Goal: Information Seeking & Learning: Check status

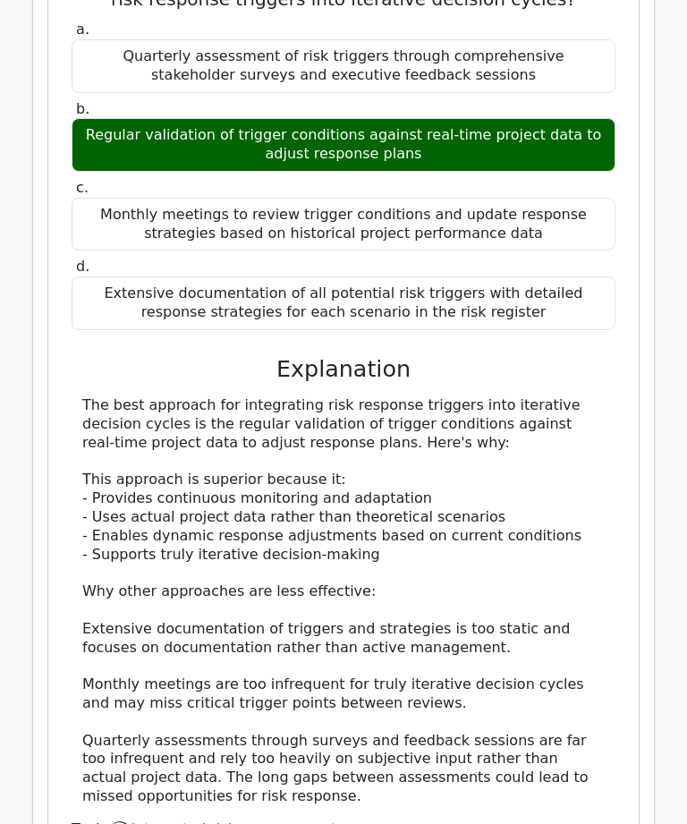
scroll to position [12637, 0]
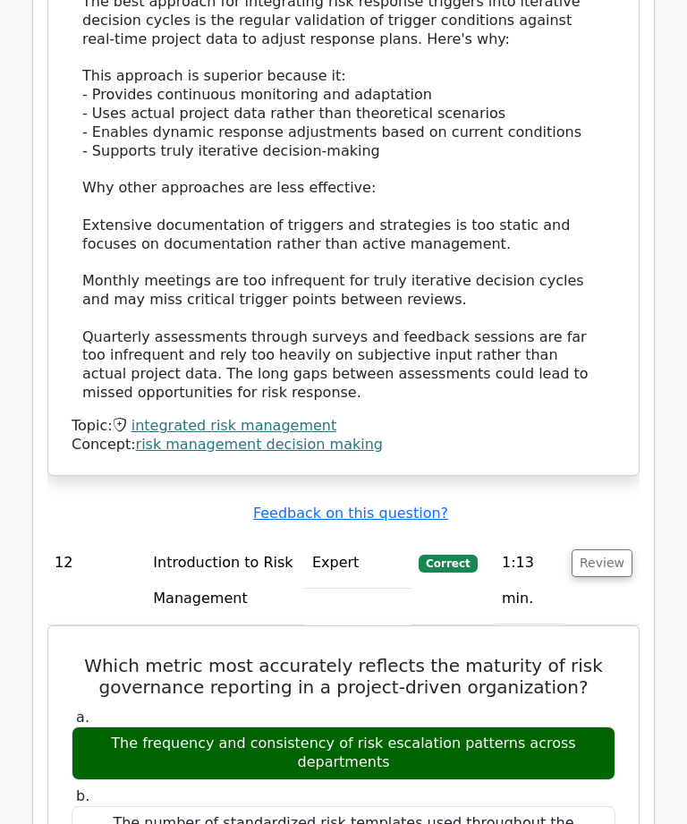
scroll to position [13057, 0]
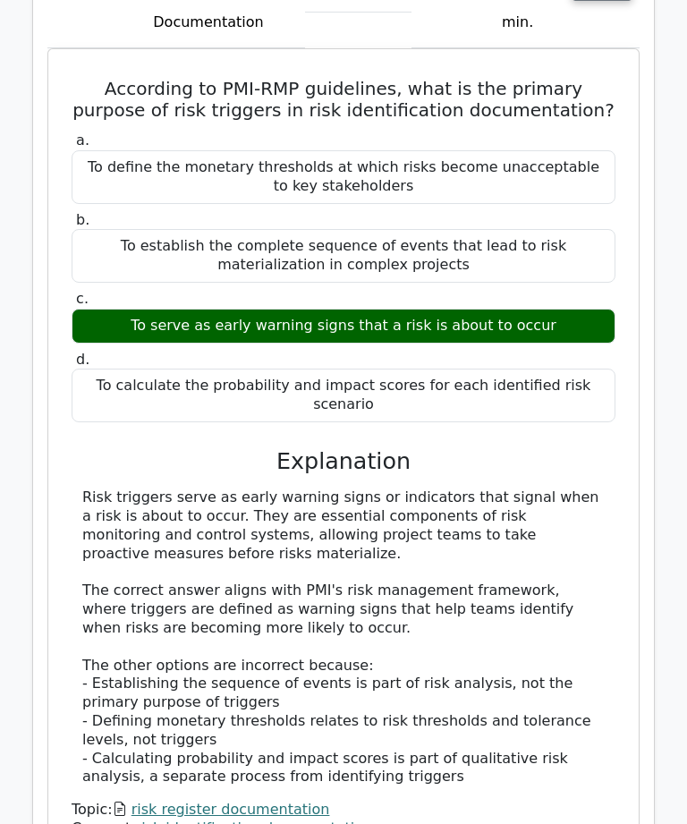
scroll to position [14730, 0]
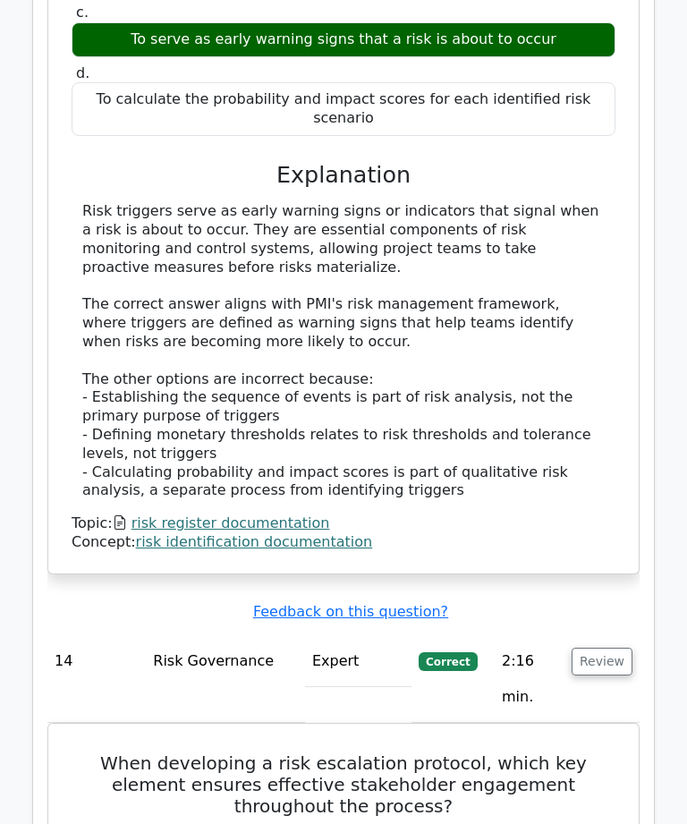
scroll to position [15013, 0]
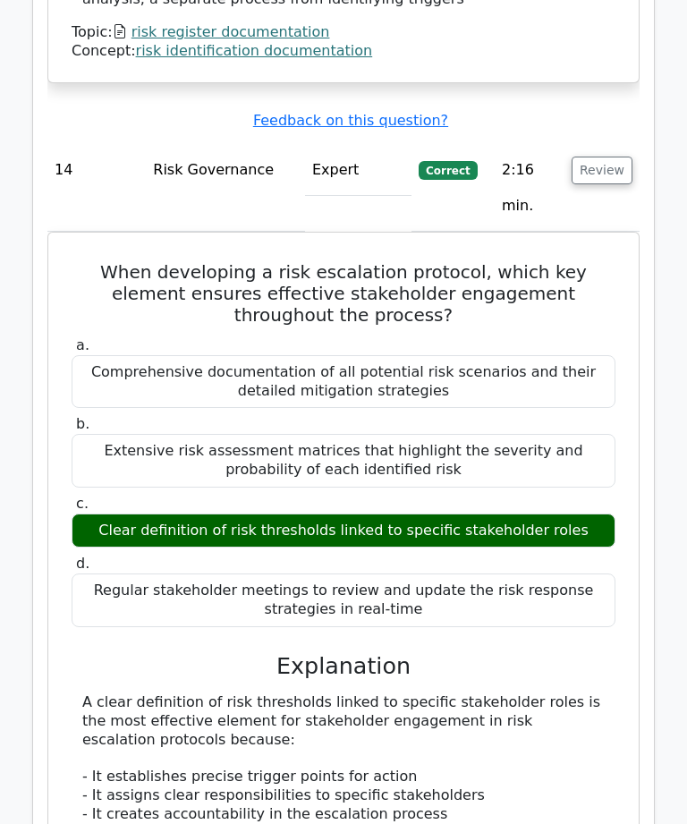
scroll to position [15506, 0]
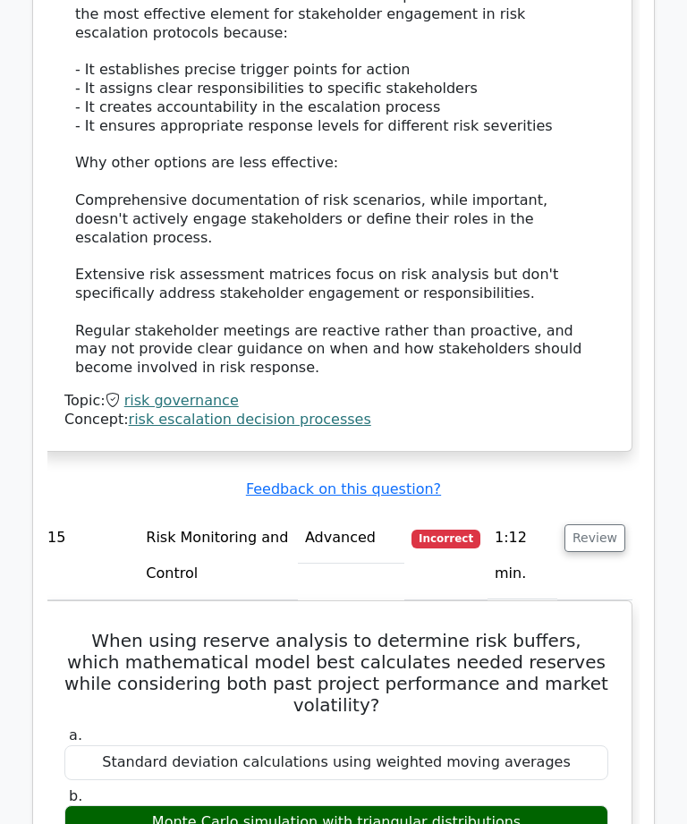
scroll to position [16214, 0]
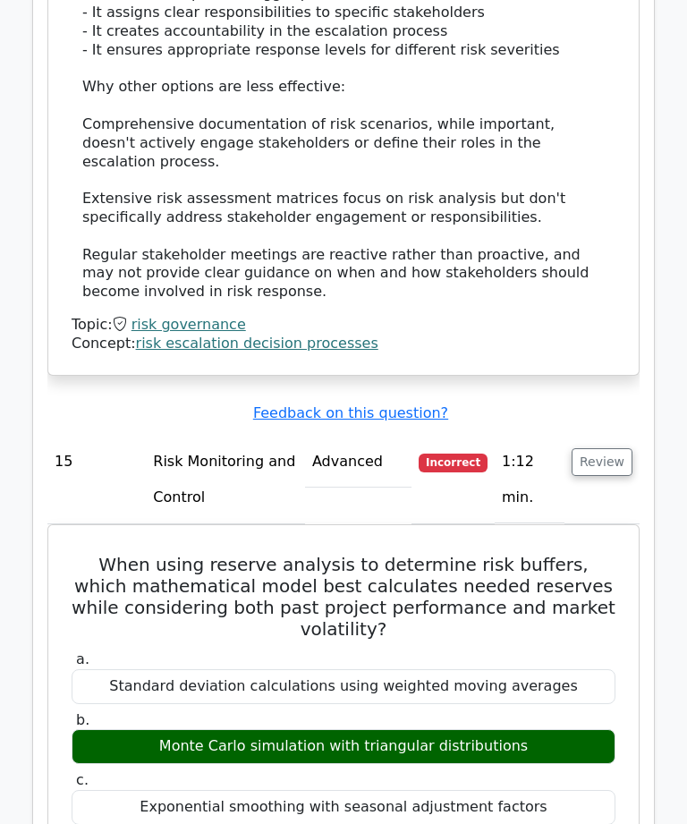
scroll to position [16285, 0]
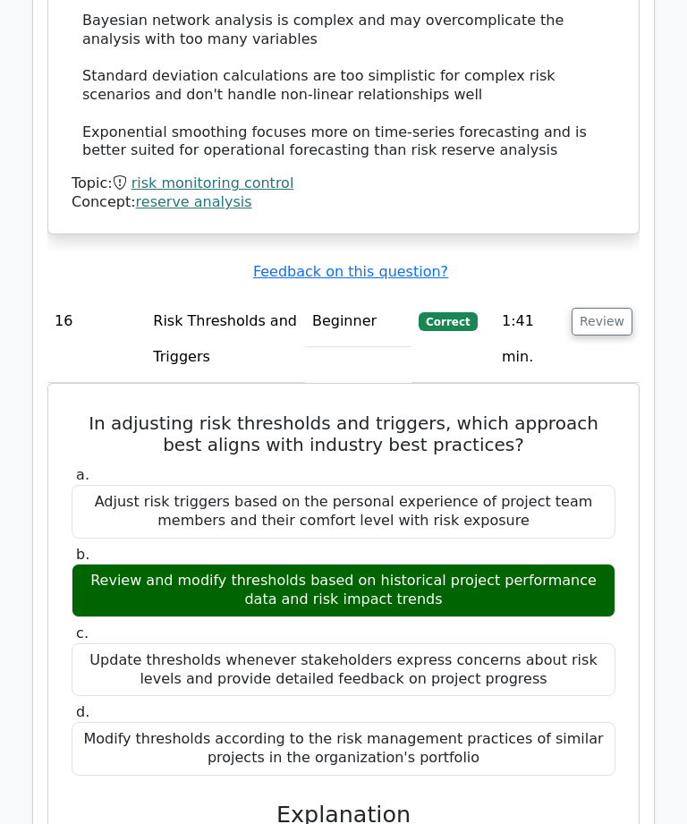
scroll to position [17592, 0]
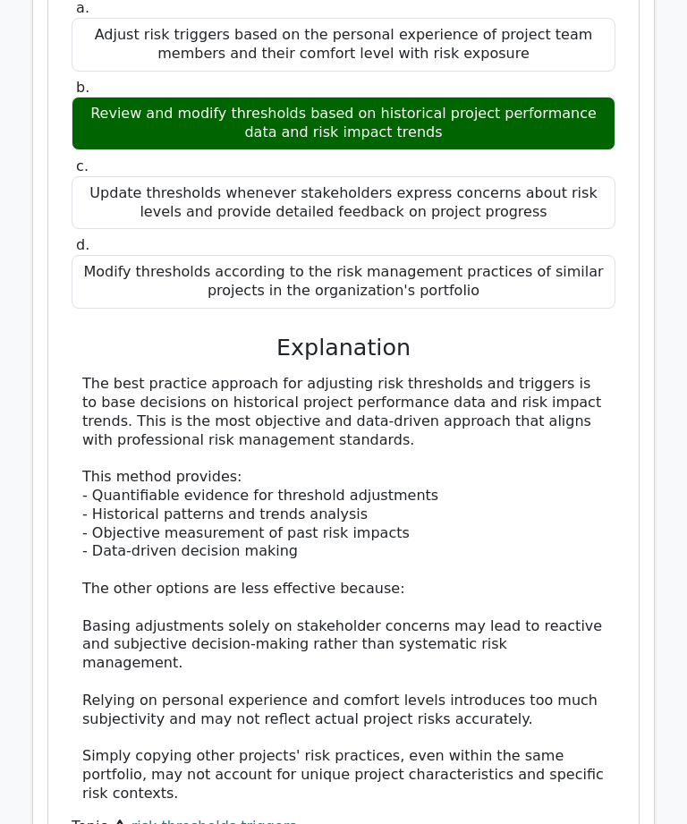
scroll to position [18043, 0]
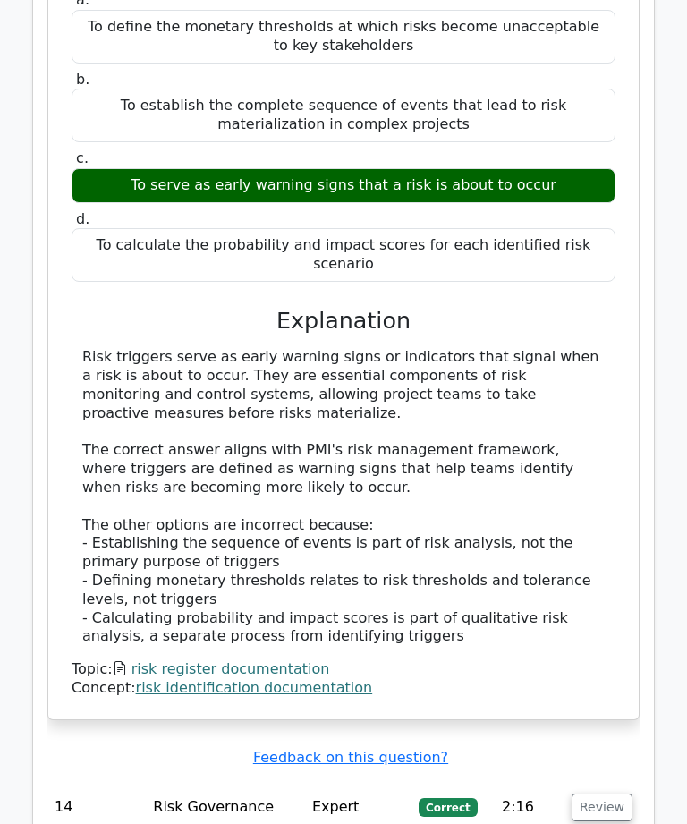
scroll to position [14828, 0]
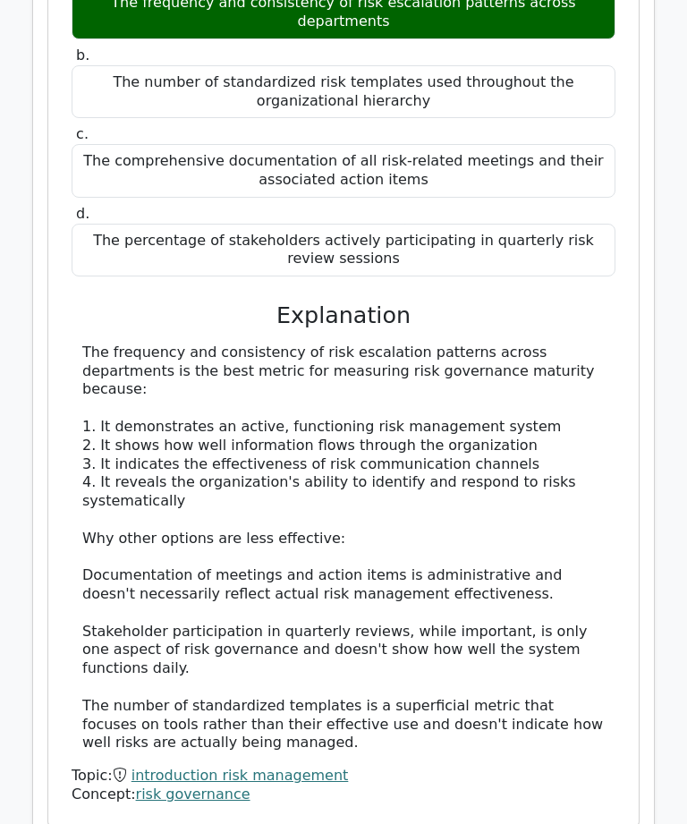
scroll to position [13793, 0]
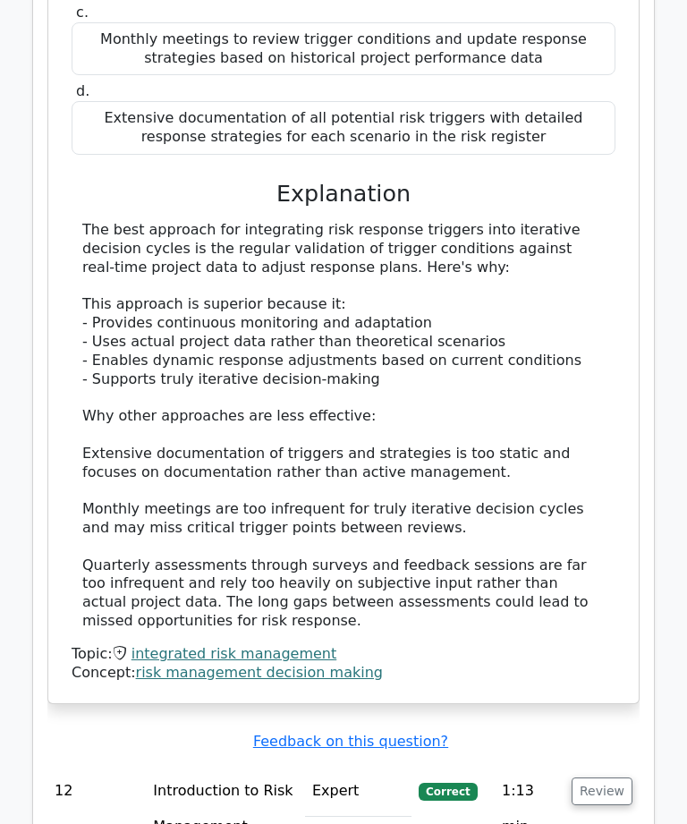
scroll to position [12829, 0]
click at [609, 766] on td "Review" at bounding box center [602, 809] width 75 height 87
click at [619, 778] on button "Review" at bounding box center [602, 792] width 61 height 28
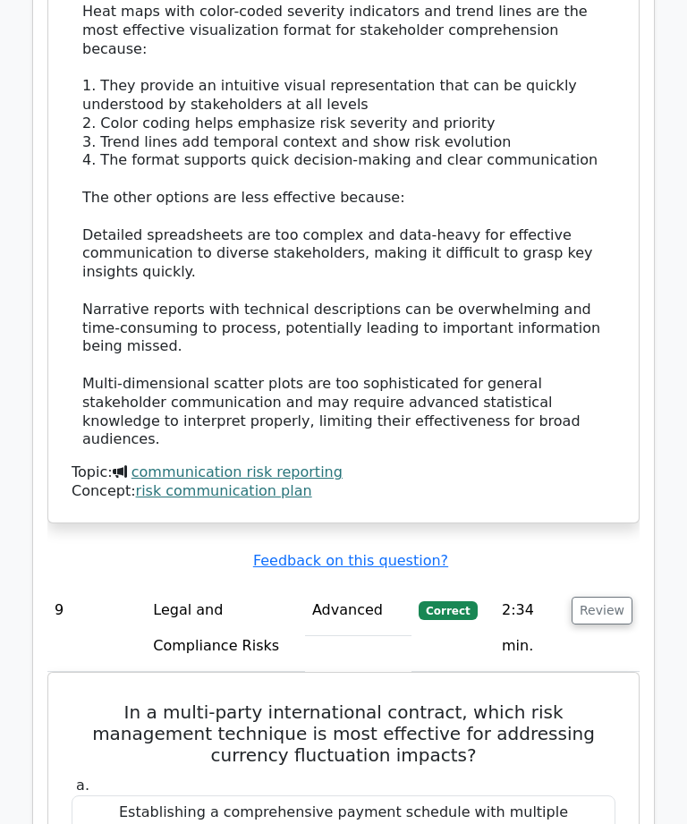
scroll to position [9603, 0]
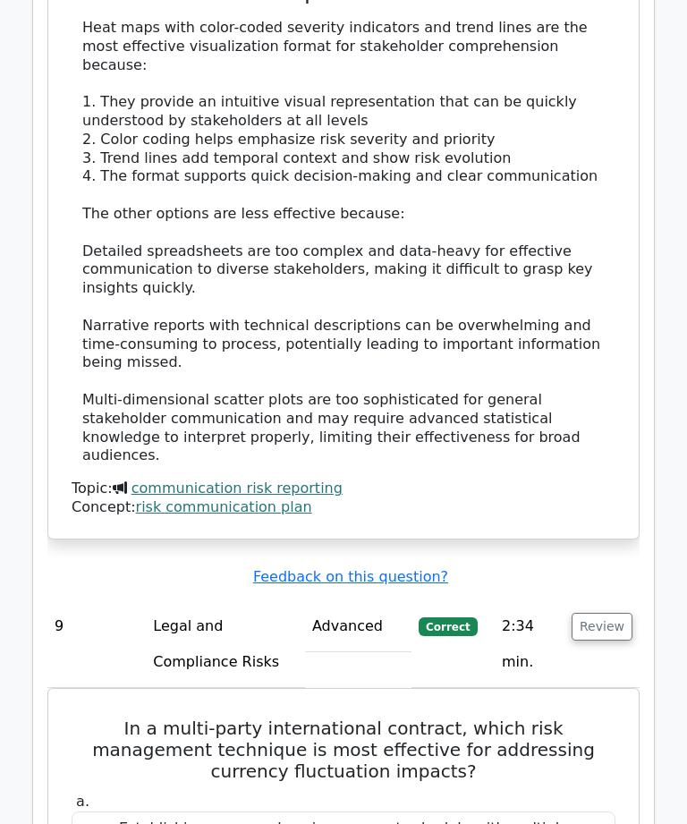
click at [600, 613] on button "Review" at bounding box center [602, 627] width 61 height 28
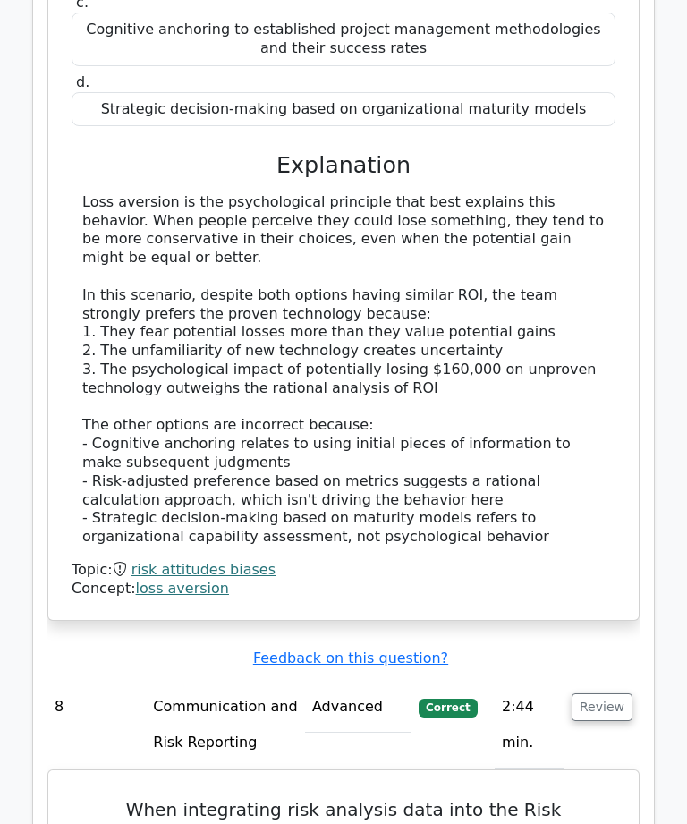
scroll to position [8391, 0]
click at [620, 693] on button "Review" at bounding box center [602, 707] width 61 height 28
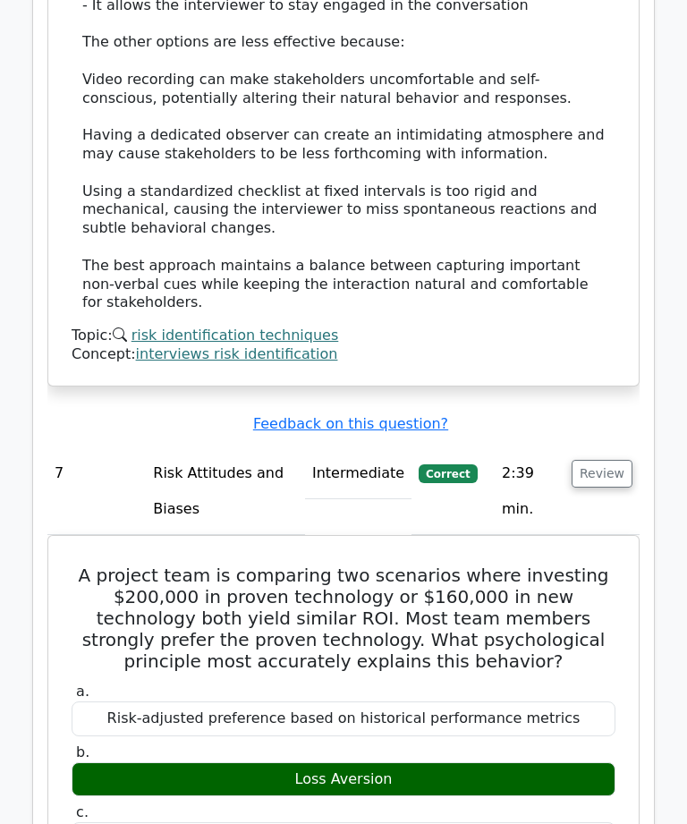
scroll to position [7574, 0]
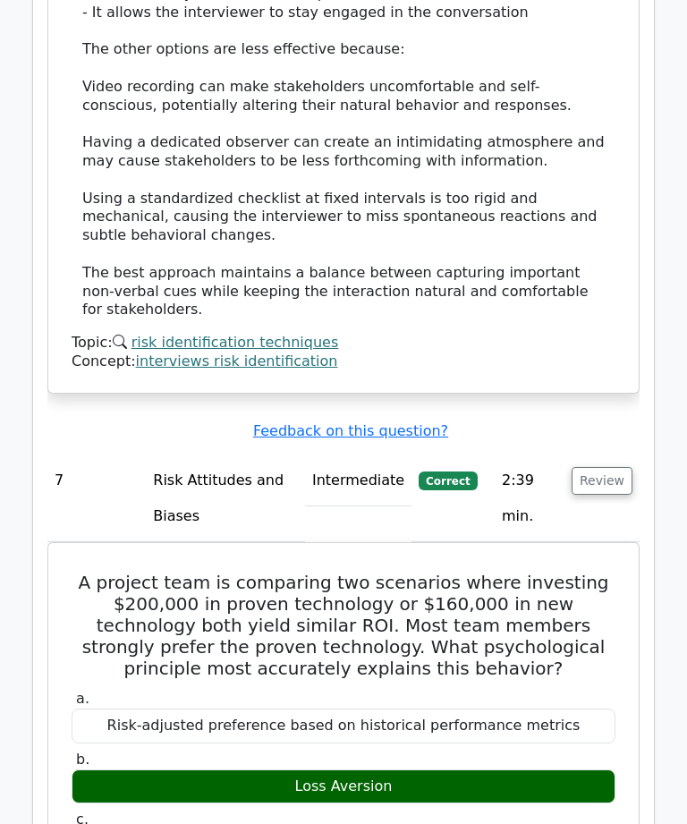
click at [606, 455] on td "Review" at bounding box center [602, 498] width 75 height 87
click at [616, 467] on button "Review" at bounding box center [602, 481] width 61 height 28
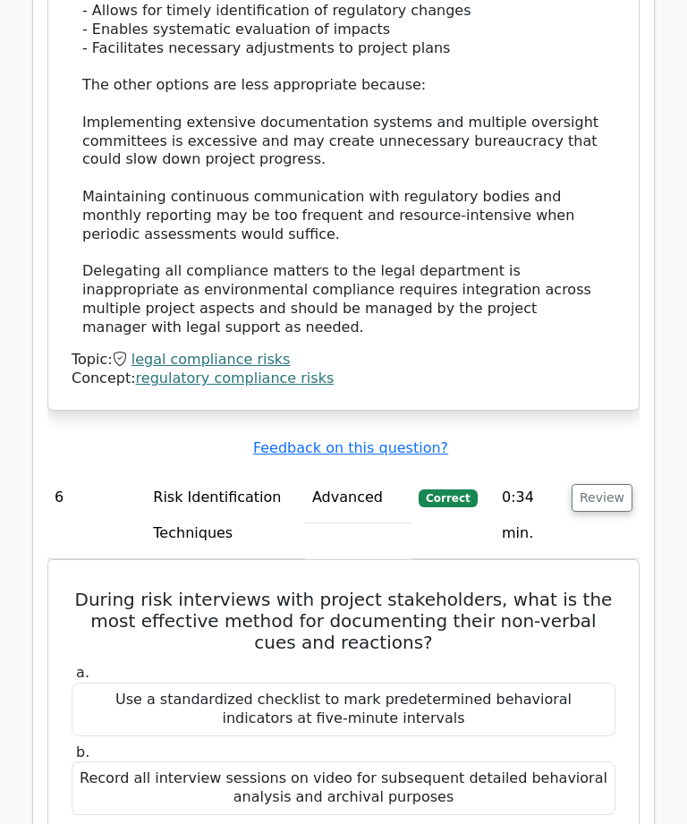
scroll to position [6381, 0]
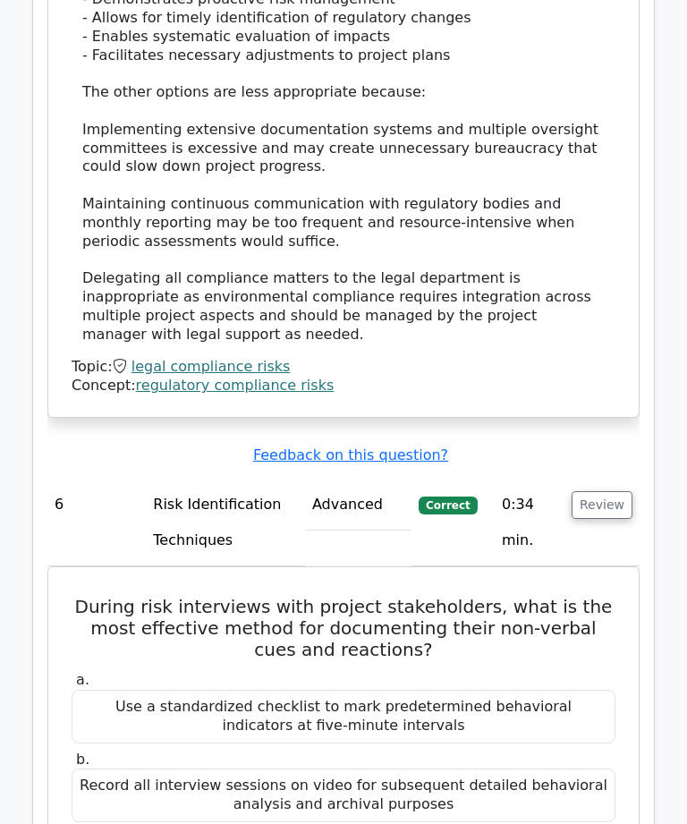
click at [608, 491] on button "Review" at bounding box center [602, 505] width 61 height 28
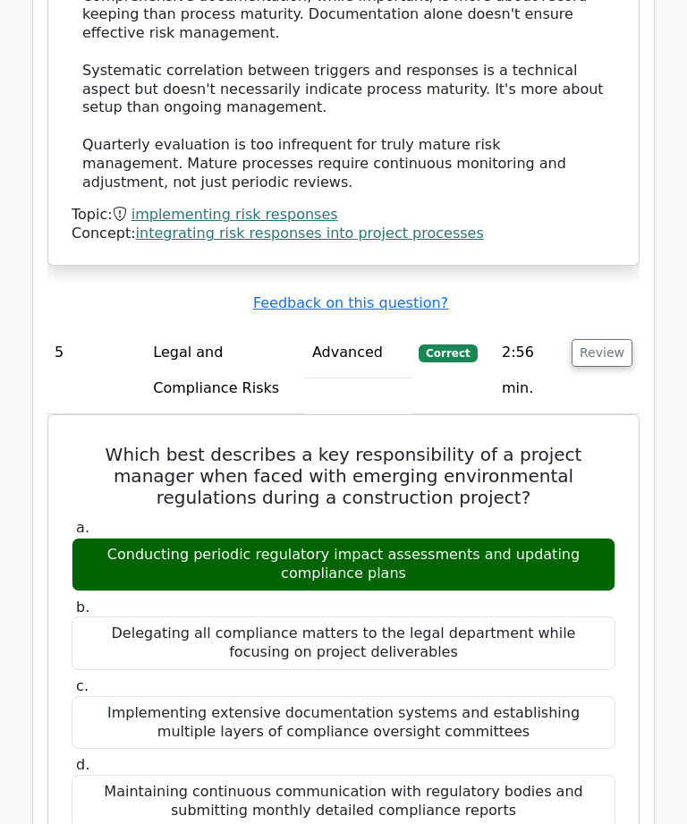
scroll to position [5381, 0]
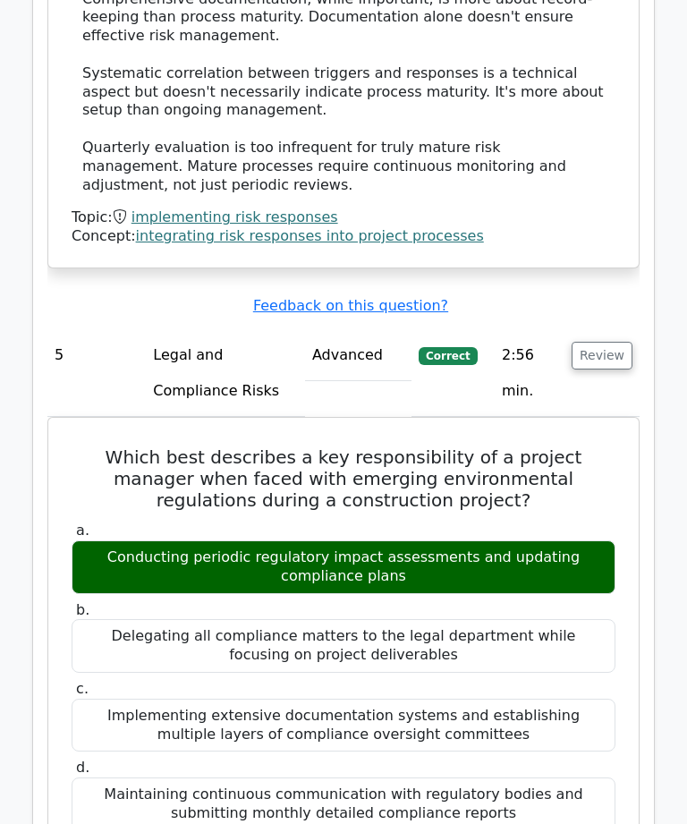
click at [618, 342] on button "Review" at bounding box center [602, 356] width 61 height 28
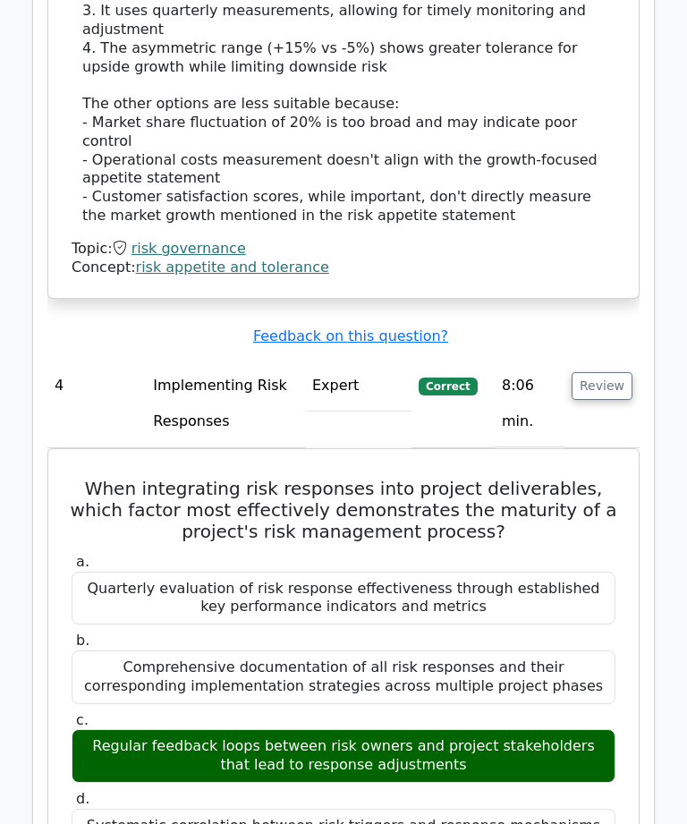
click at [614, 373] on button "Review" at bounding box center [602, 387] width 61 height 28
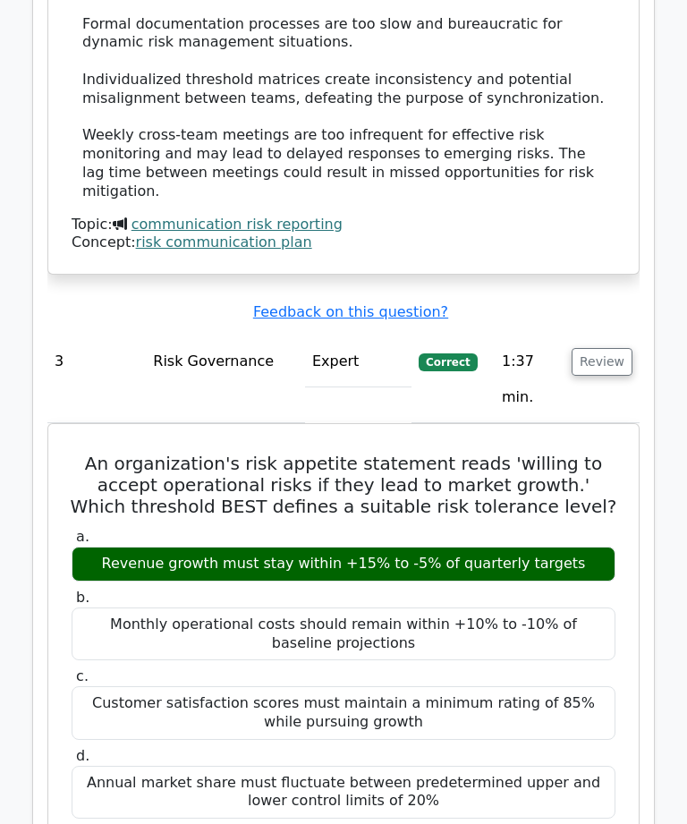
scroll to position [3214, 0]
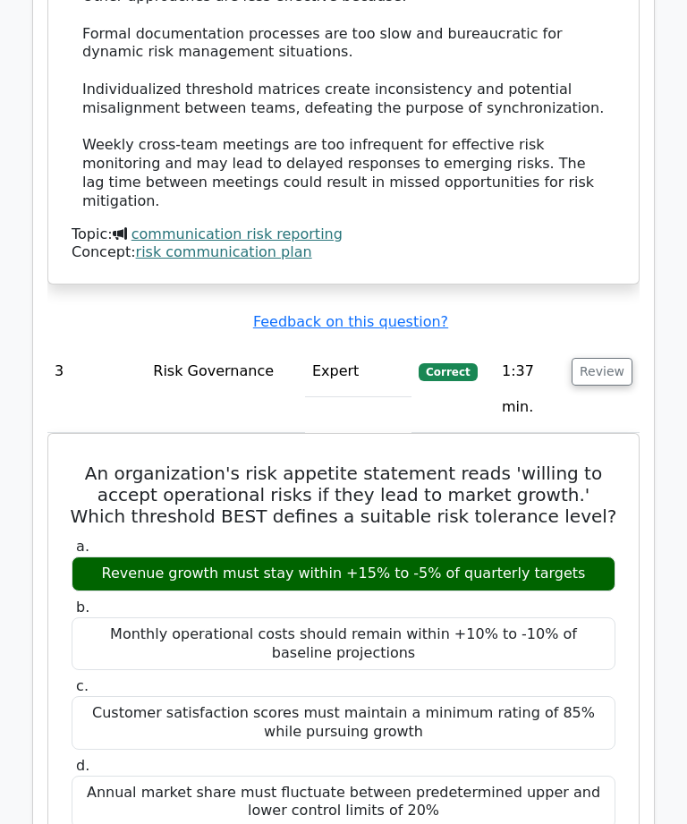
click at [613, 346] on td "Review" at bounding box center [602, 389] width 75 height 87
click at [617, 346] on td "Review" at bounding box center [602, 389] width 75 height 87
click at [619, 358] on button "Review" at bounding box center [602, 372] width 61 height 28
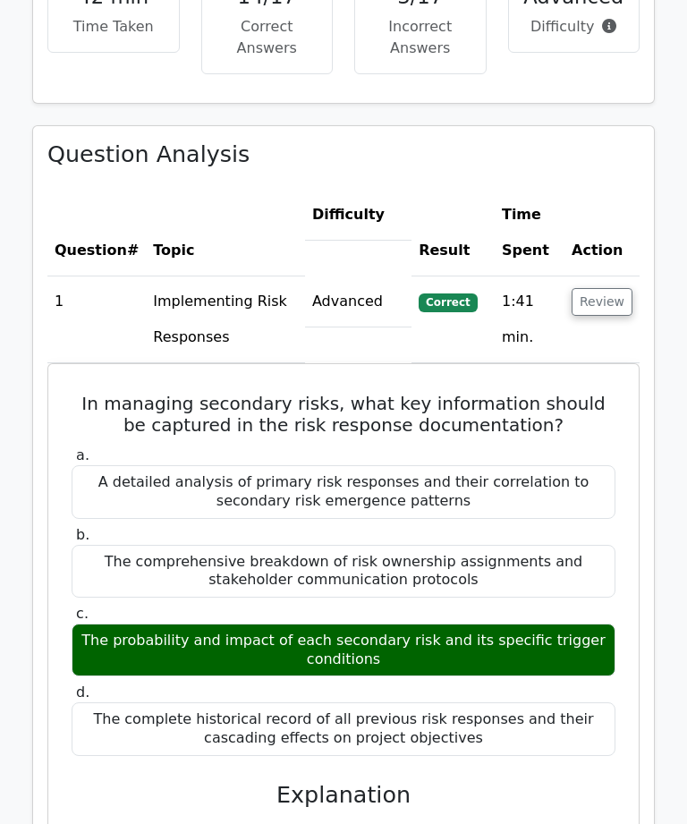
click at [615, 278] on td "Review" at bounding box center [602, 320] width 75 height 87
click at [631, 288] on button "Review" at bounding box center [602, 302] width 61 height 28
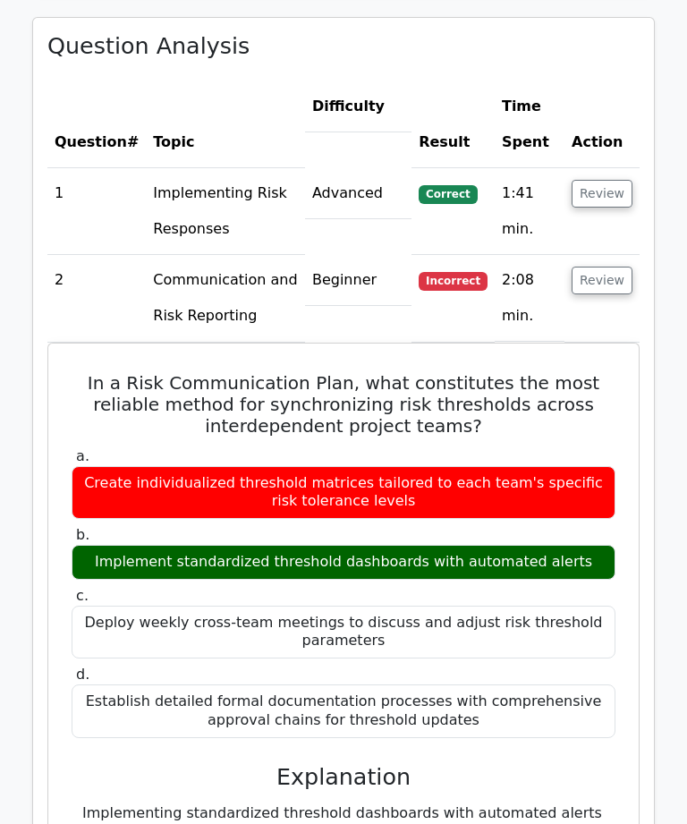
scroll to position [1207, 0]
